Goal: Navigation & Orientation: Find specific page/section

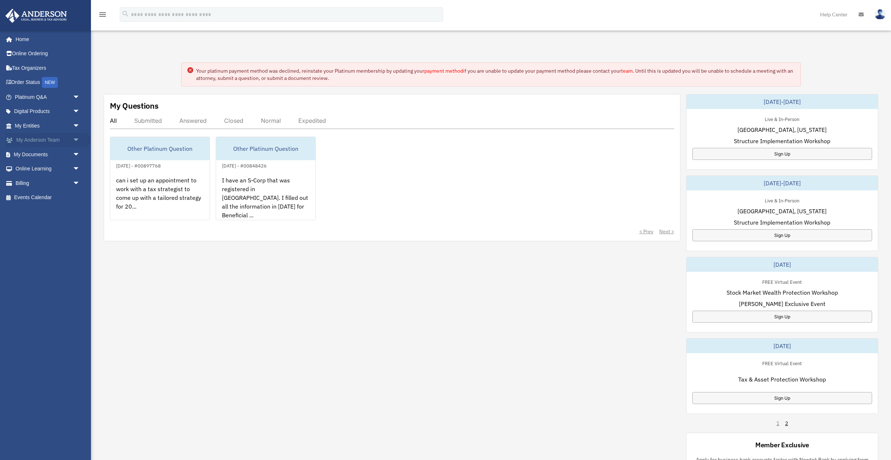
click at [76, 137] on span "arrow_drop_down" at bounding box center [80, 140] width 15 height 15
click at [69, 153] on link "My Anderson Team" at bounding box center [50, 154] width 81 height 15
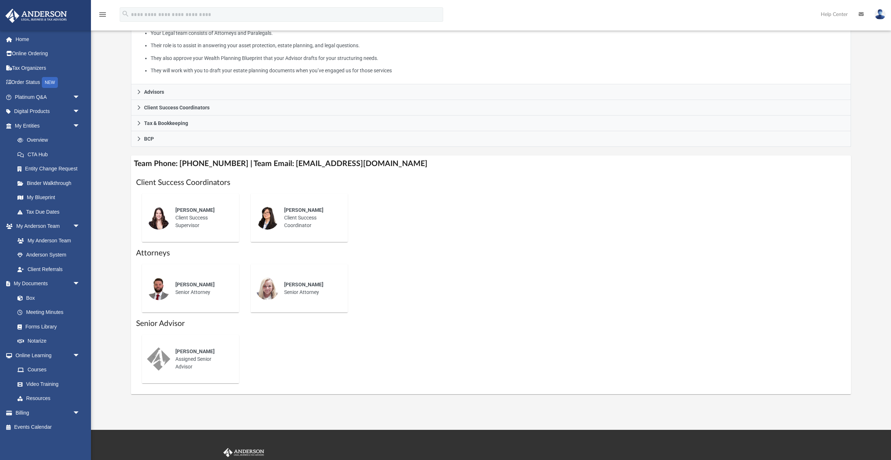
scroll to position [155, 0]
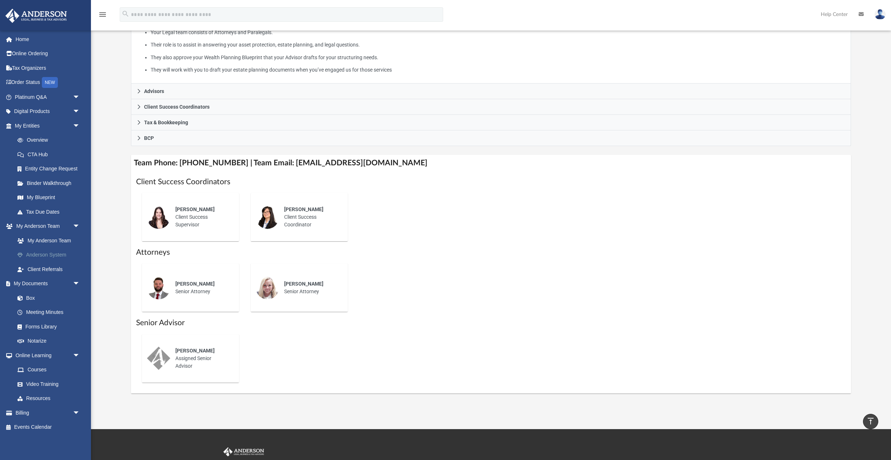
click at [59, 253] on link "Anderson System" at bounding box center [50, 255] width 81 height 15
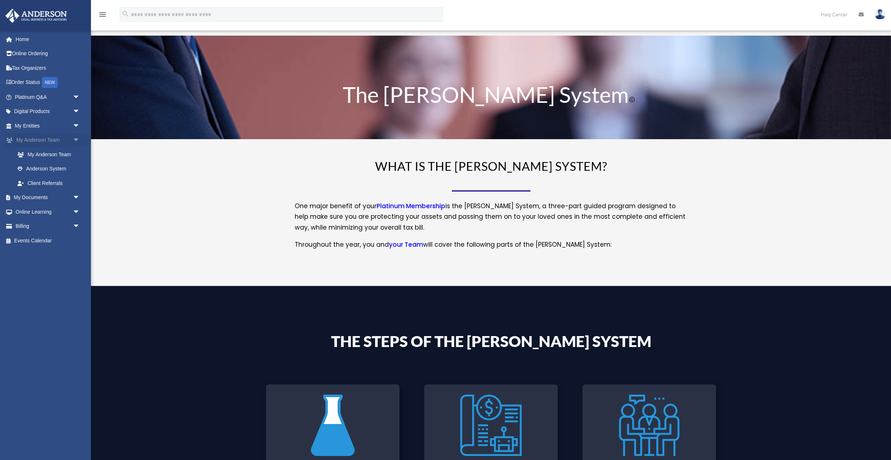
click at [73, 139] on span "arrow_drop_down" at bounding box center [80, 140] width 15 height 15
click at [73, 139] on span "arrow_drop_up" at bounding box center [80, 140] width 15 height 15
click at [48, 140] on link "My Anderson Team arrow_drop_down" at bounding box center [48, 140] width 86 height 15
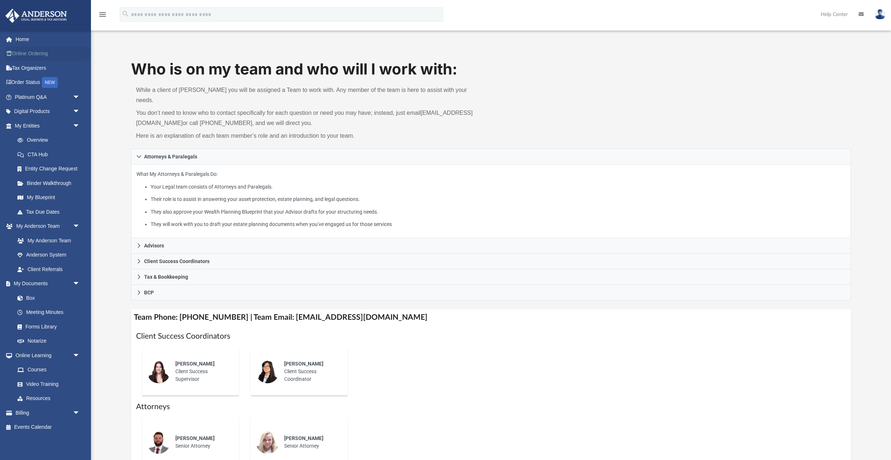
click at [44, 56] on link "Online Ordering" at bounding box center [48, 54] width 86 height 15
